Goal: Navigation & Orientation: Find specific page/section

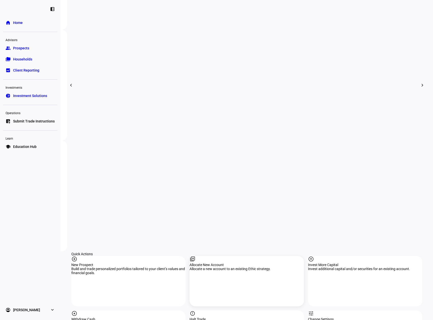
scroll to position [202, 0]
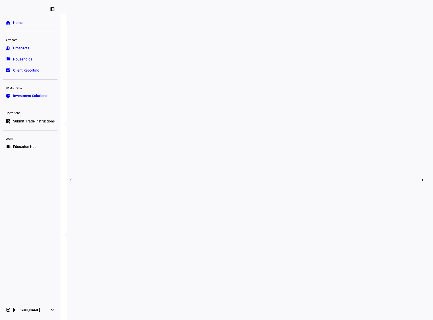
click at [26, 49] on span "Prospects" at bounding box center [21, 48] width 16 height 5
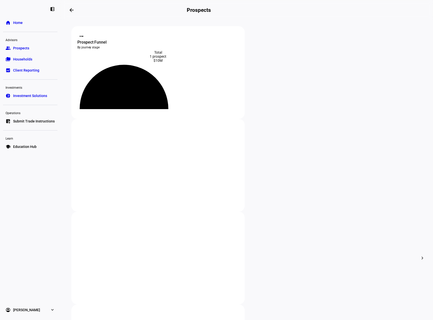
click at [23, 61] on span "Households" at bounding box center [22, 59] width 19 height 5
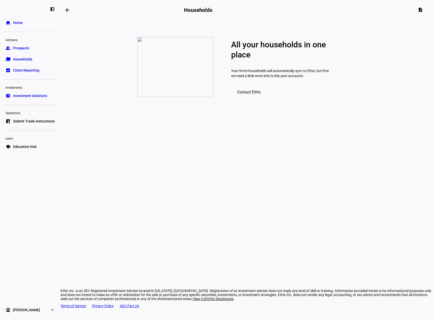
click at [212, 10] on h2 "Households" at bounding box center [198, 10] width 28 height 6
click at [34, 58] on link "folder_copy Households" at bounding box center [30, 59] width 54 height 10
click at [38, 46] on link "group Prospects" at bounding box center [30, 48] width 54 height 10
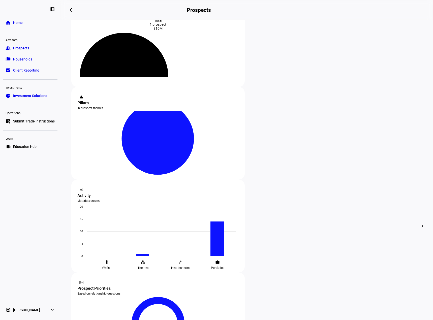
scroll to position [67, 0]
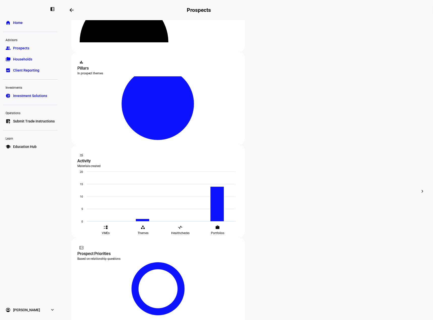
click at [28, 22] on link "home Home" at bounding box center [30, 23] width 54 height 10
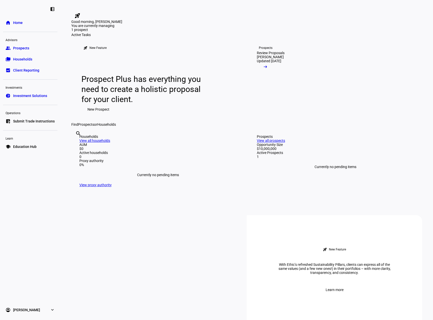
click at [207, 143] on div "Households View all households" at bounding box center [157, 139] width 157 height 8
click at [110, 143] on link "View all households" at bounding box center [94, 141] width 31 height 4
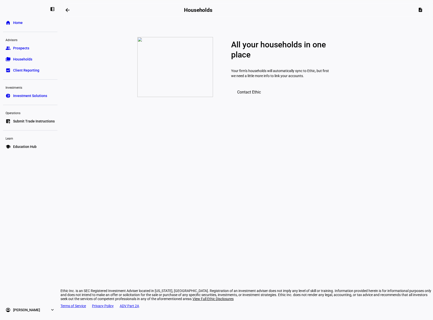
click at [253, 94] on span "Contact Ethic" at bounding box center [249, 92] width 24 height 5
click at [27, 93] on span "Investment Solutions" at bounding box center [30, 95] width 34 height 5
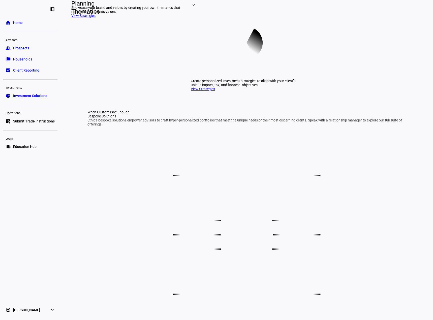
scroll to position [26, 0]
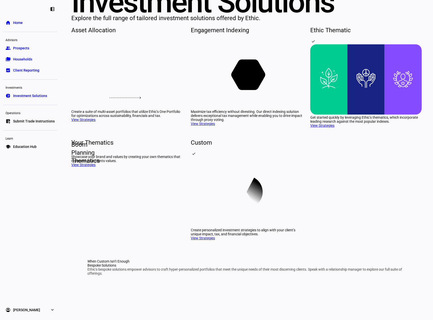
click at [19, 46] on span "Prospects" at bounding box center [21, 48] width 16 height 5
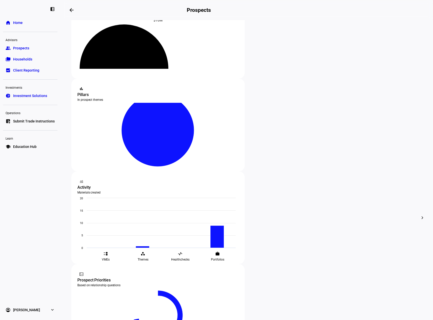
scroll to position [67, 0]
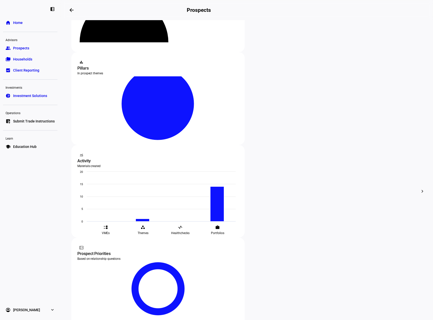
click at [23, 56] on link "folder_copy Households" at bounding box center [30, 59] width 54 height 10
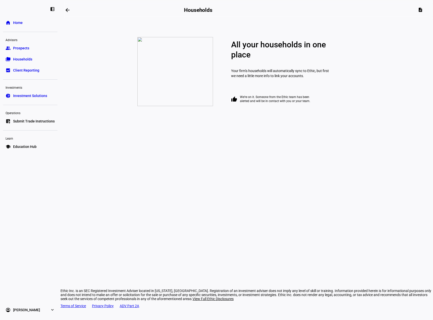
click at [28, 68] on span "Client Reporting" at bounding box center [26, 70] width 26 height 5
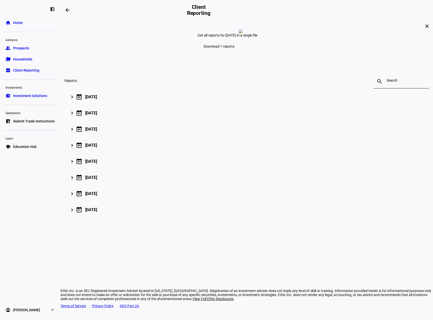
click at [23, 59] on span "Households" at bounding box center [22, 59] width 19 height 5
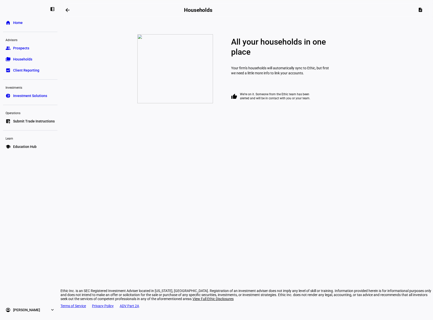
click at [26, 44] on link "group Prospects" at bounding box center [30, 48] width 54 height 10
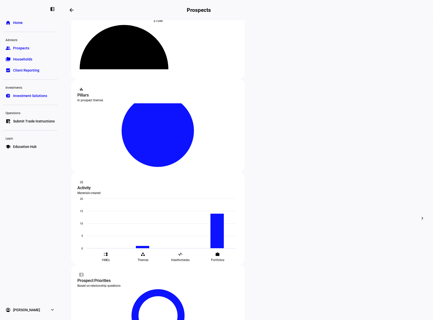
scroll to position [67, 0]
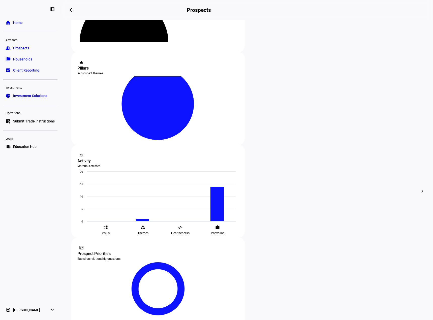
click at [30, 60] on span "Households" at bounding box center [22, 59] width 19 height 5
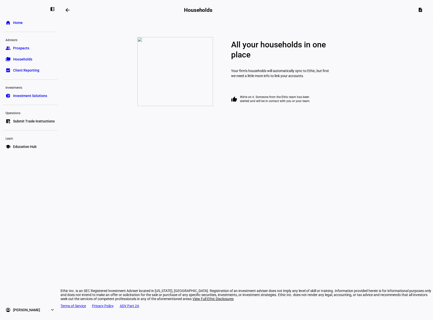
click at [19, 71] on span "Client Reporting" at bounding box center [26, 70] width 26 height 5
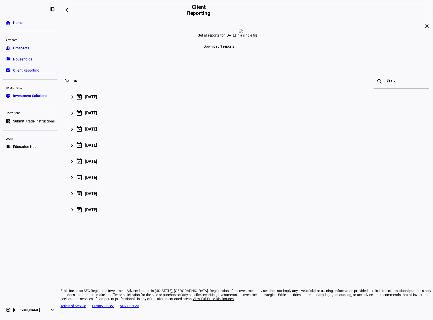
click at [21, 98] on span "Investment Solutions" at bounding box center [30, 95] width 34 height 5
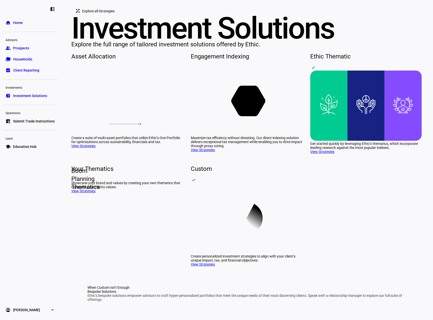
click at [20, 62] on link "folder_copy Households" at bounding box center [30, 59] width 54 height 10
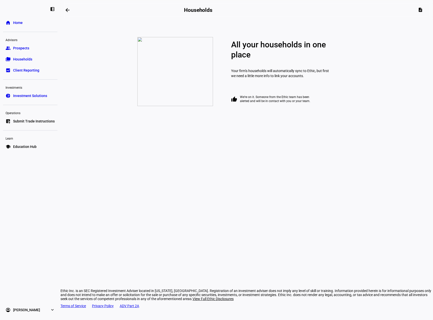
drag, startPoint x: 30, startPoint y: 65, endPoint x: 29, endPoint y: 60, distance: 5.3
click at [30, 64] on ul "group Prospects folder_copy Households bid_landscape Client Reporting" at bounding box center [30, 59] width 54 height 32
click at [29, 59] on span "Households" at bounding box center [22, 59] width 19 height 5
click at [422, 11] on span at bounding box center [421, 10] width 1 height 8
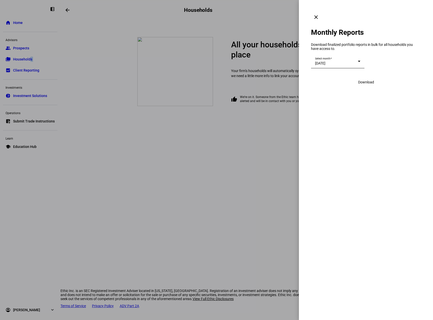
click at [319, 14] on mat-icon "clear" at bounding box center [316, 17] width 6 height 6
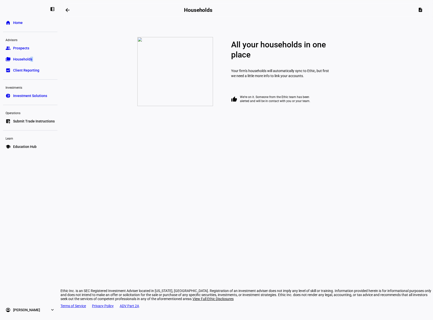
click at [28, 46] on span "Prospects" at bounding box center [21, 48] width 16 height 5
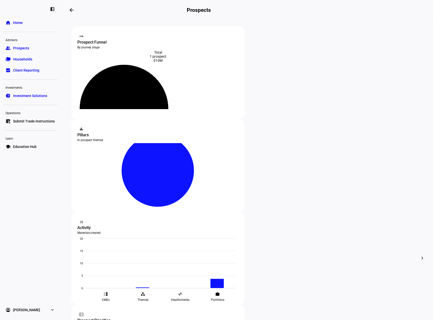
click at [22, 22] on span "Home" at bounding box center [18, 22] width 10 height 5
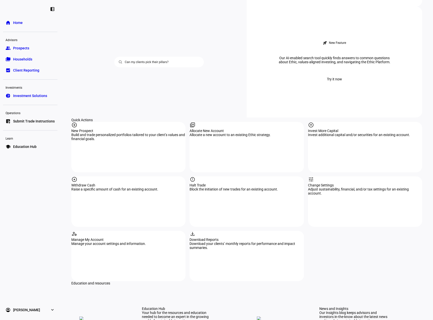
scroll to position [504, 0]
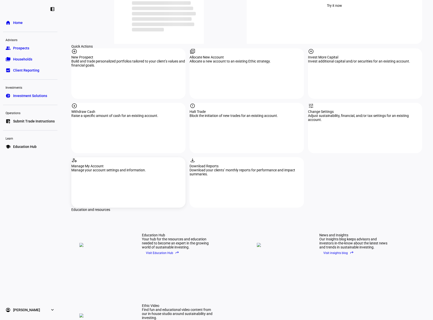
click at [105, 164] on div "Manage My Account" at bounding box center [128, 166] width 114 height 4
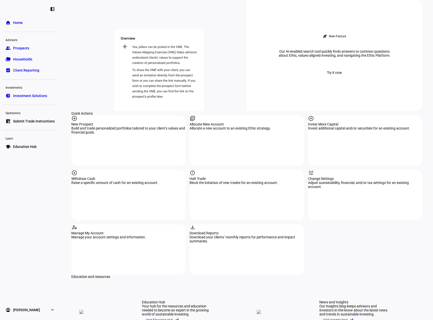
scroll to position [563, 0]
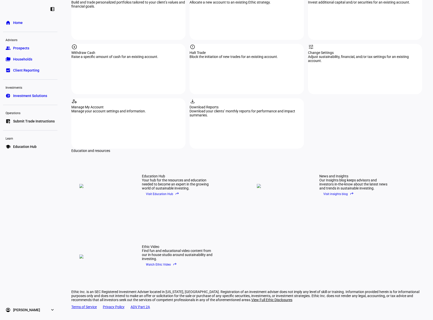
click at [32, 95] on span "Investment Solutions" at bounding box center [30, 95] width 34 height 5
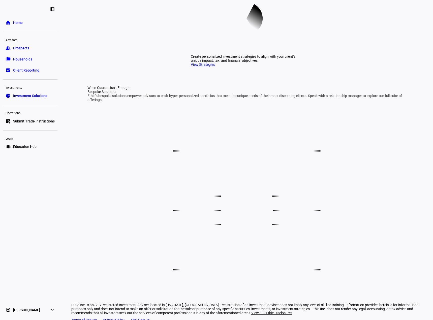
scroll to position [253, 0]
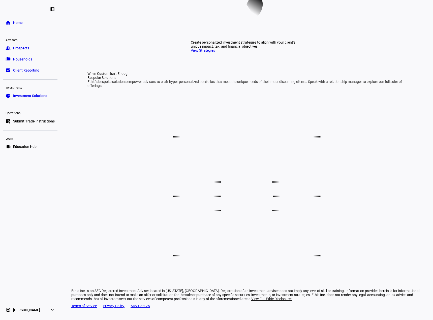
click at [27, 57] on span "Households" at bounding box center [22, 59] width 19 height 5
